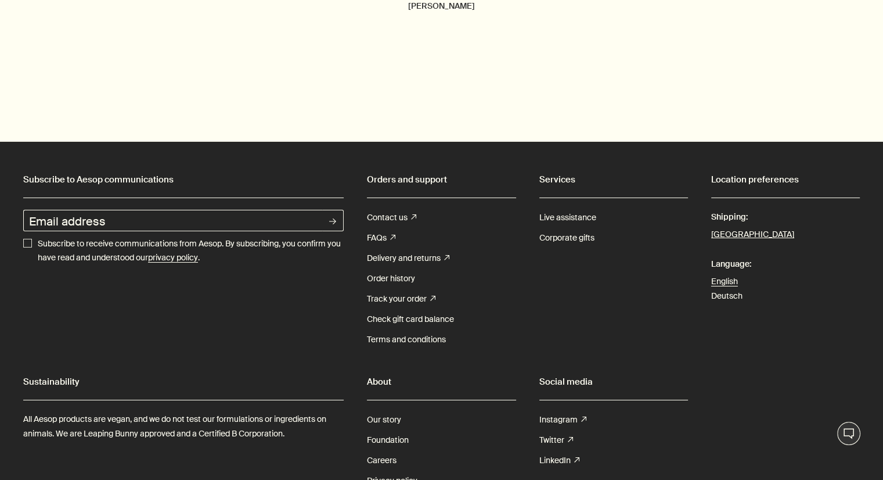
scroll to position [4120, 0]
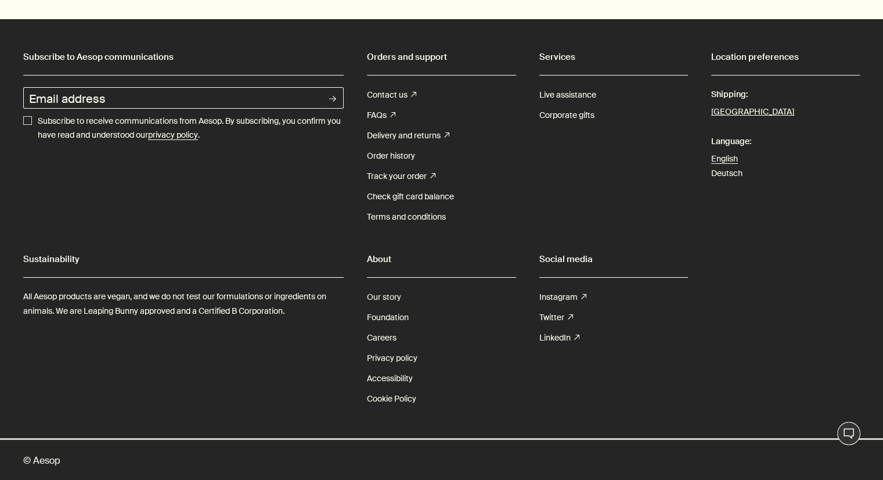
click at [386, 293] on link "Our story" at bounding box center [384, 297] width 34 height 20
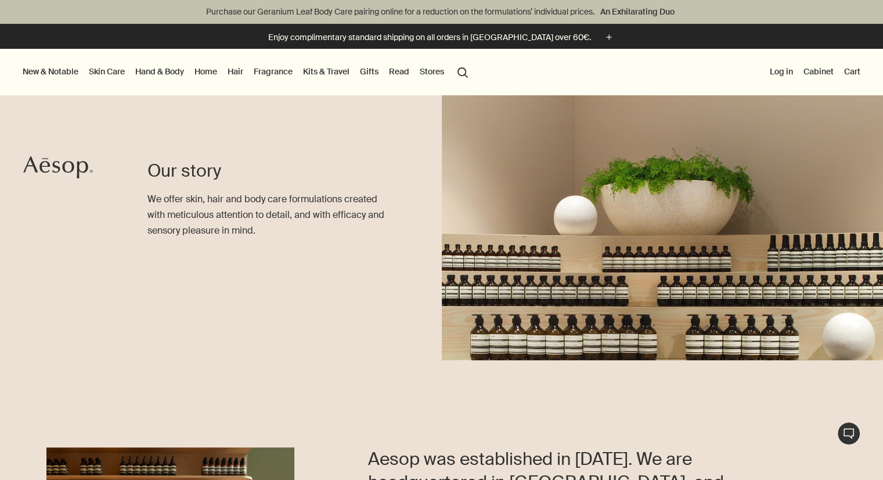
click at [284, 70] on link "Fragrance" at bounding box center [273, 71] width 44 height 15
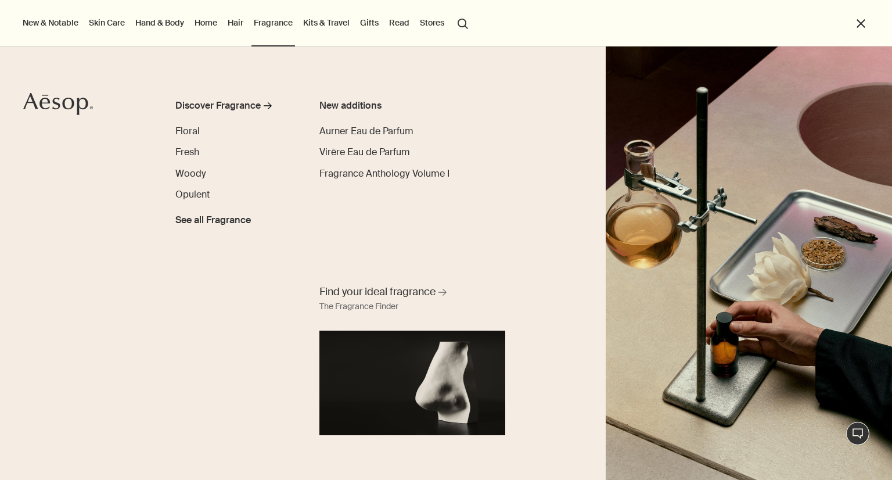
click at [121, 24] on link "Skin Care" at bounding box center [107, 22] width 41 height 15
